Goal: Navigation & Orientation: Find specific page/section

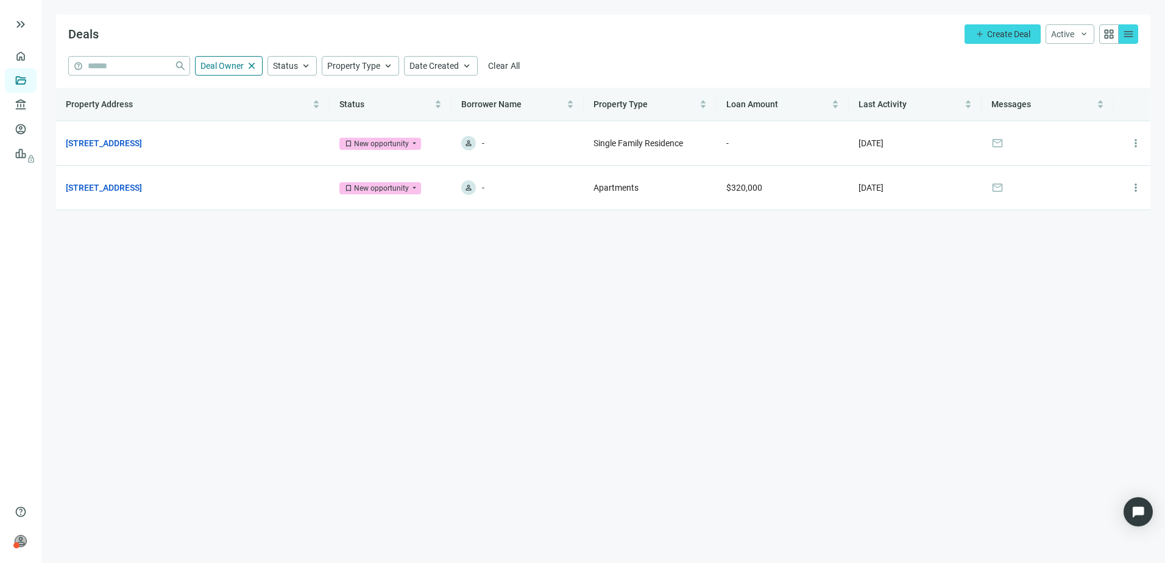
click at [761, 35] on div "Deals add Create Deal Active keyboard_arrow_down grid_view menu" at bounding box center [603, 35] width 1094 height 41
click at [483, 340] on main "Deals add Create Deal Active keyboard_arrow_down grid_view menu help close Deal…" at bounding box center [602, 281] width 1123 height 563
click at [30, 104] on link "Lenders" at bounding box center [46, 105] width 32 height 10
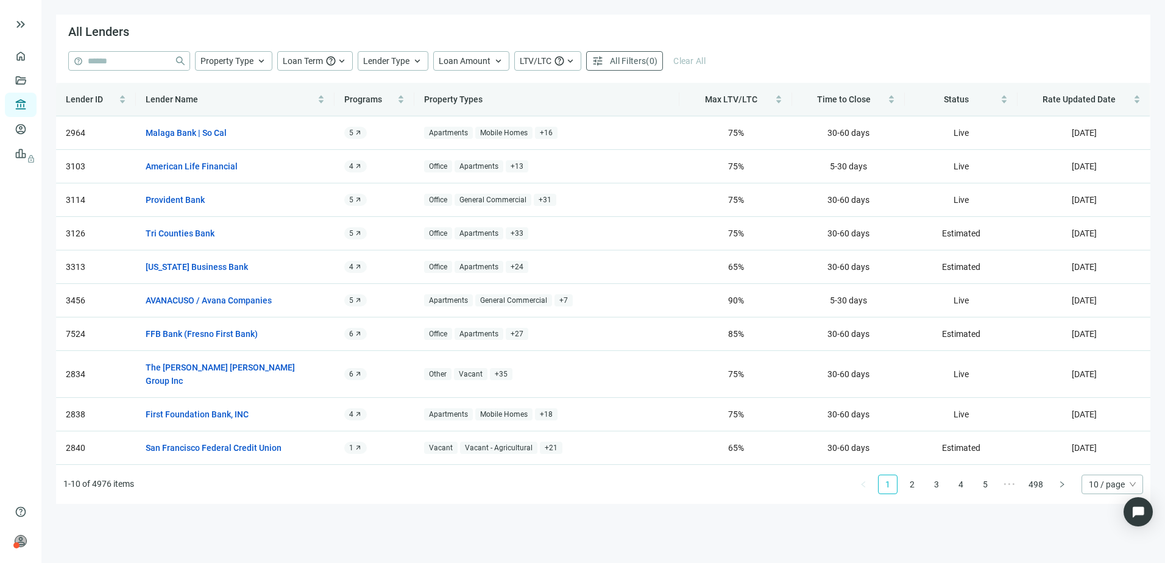
click at [837, 35] on div "All Lenders" at bounding box center [603, 33] width 1094 height 37
click at [30, 52] on link "Overview" at bounding box center [48, 56] width 36 height 10
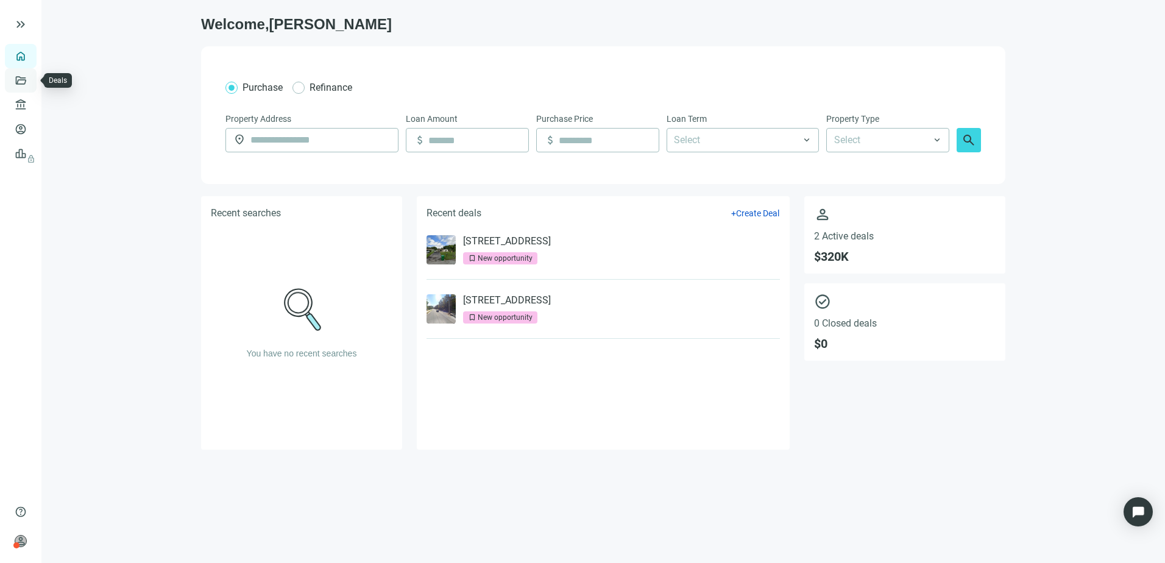
click at [30, 77] on link "Deals" at bounding box center [41, 81] width 22 height 10
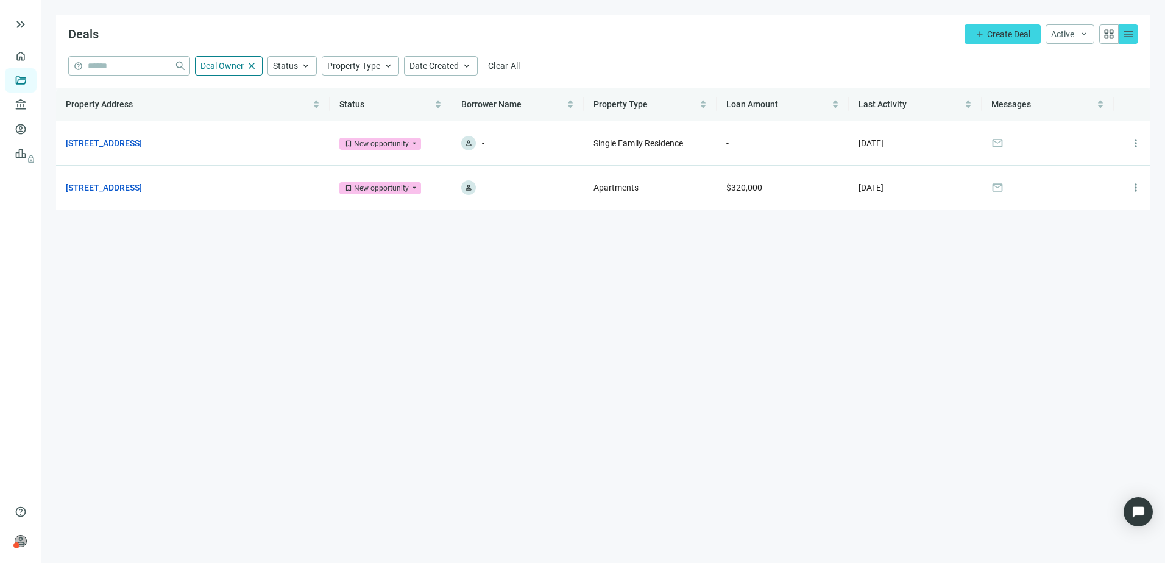
click at [638, 341] on main "Deals add Create Deal Active keyboard_arrow_down grid_view menu help close Deal…" at bounding box center [602, 281] width 1123 height 563
